Goal: Task Accomplishment & Management: Manage account settings

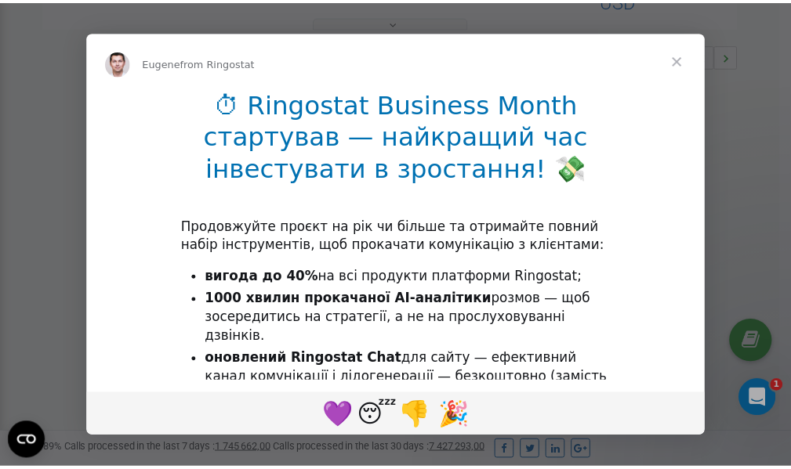
scroll to position [469, 0]
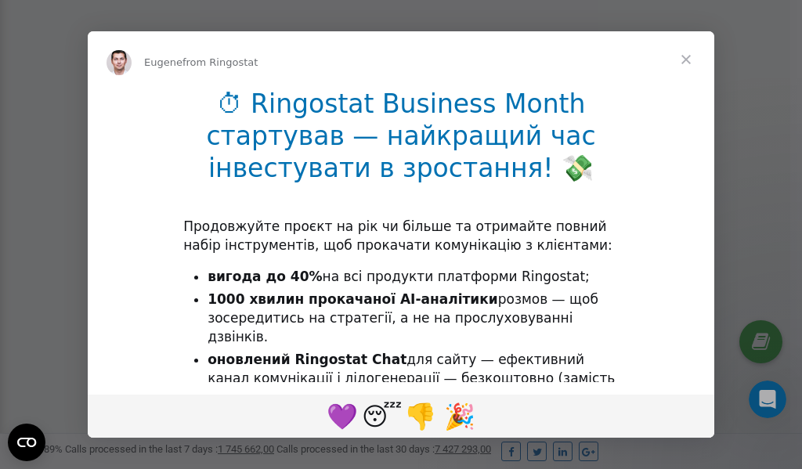
click at [686, 59] on span "Close" at bounding box center [686, 59] width 56 height 56
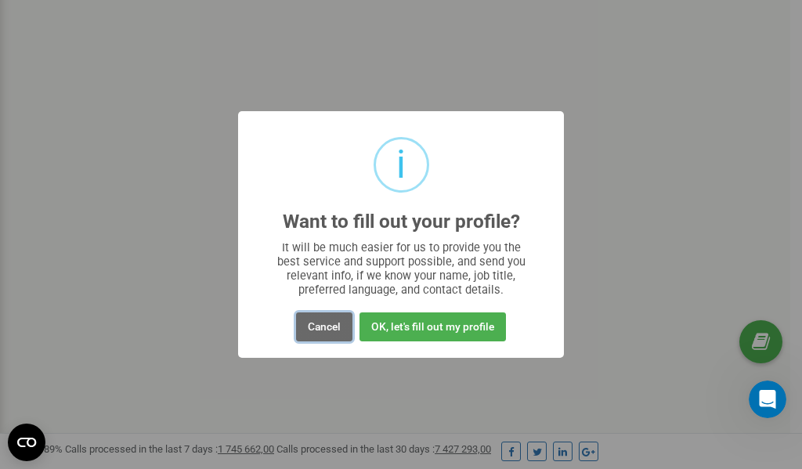
click at [316, 327] on button "Cancel" at bounding box center [324, 327] width 56 height 29
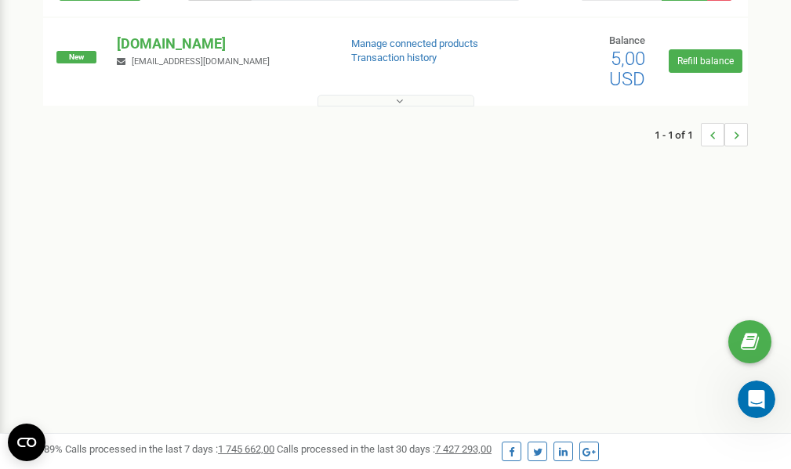
scroll to position [0, 0]
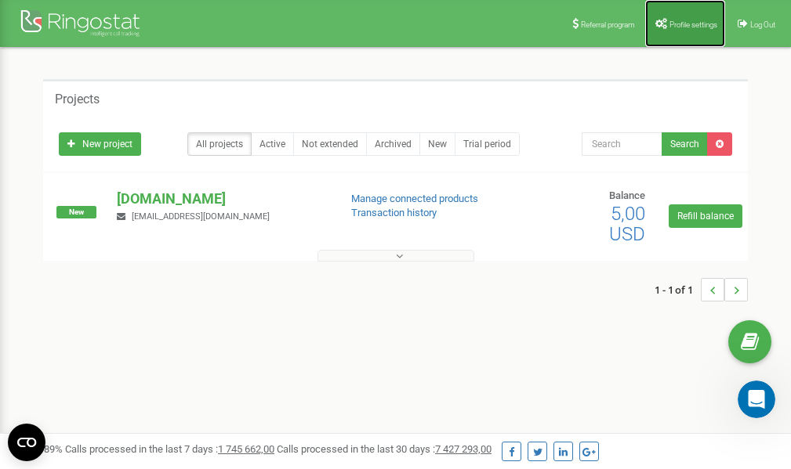
click at [679, 24] on span "Profile settings" at bounding box center [693, 24] width 48 height 9
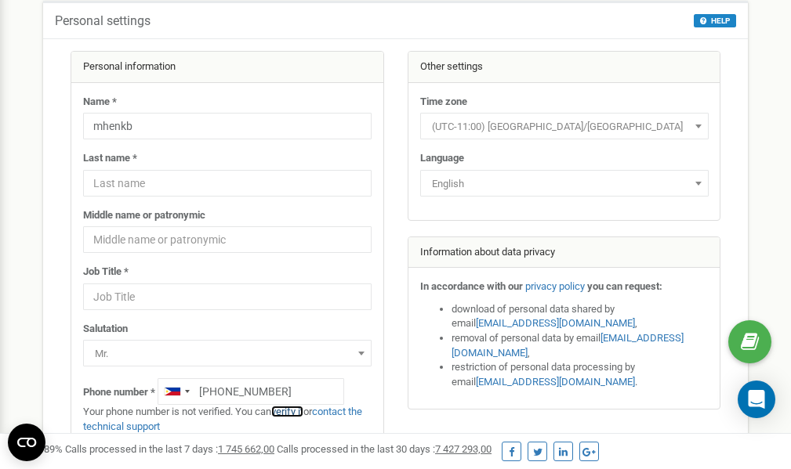
click at [298, 411] on link "verify it" at bounding box center [287, 412] width 32 height 12
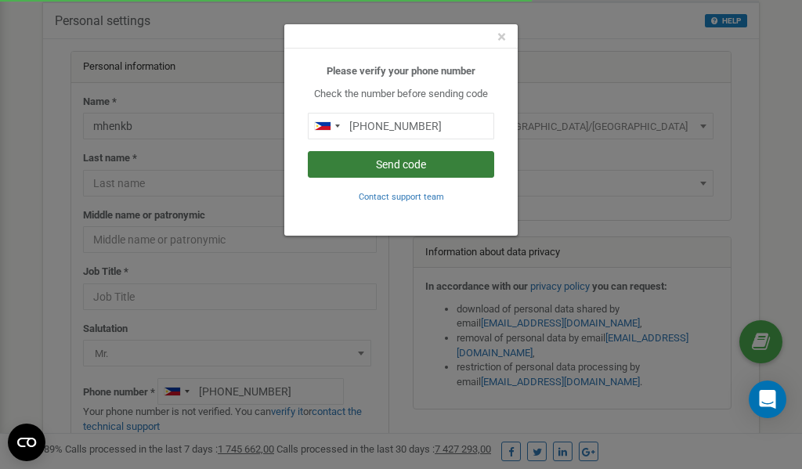
click at [404, 162] on button "Send code" at bounding box center [401, 164] width 186 height 27
